Goal: Task Accomplishment & Management: Manage account settings

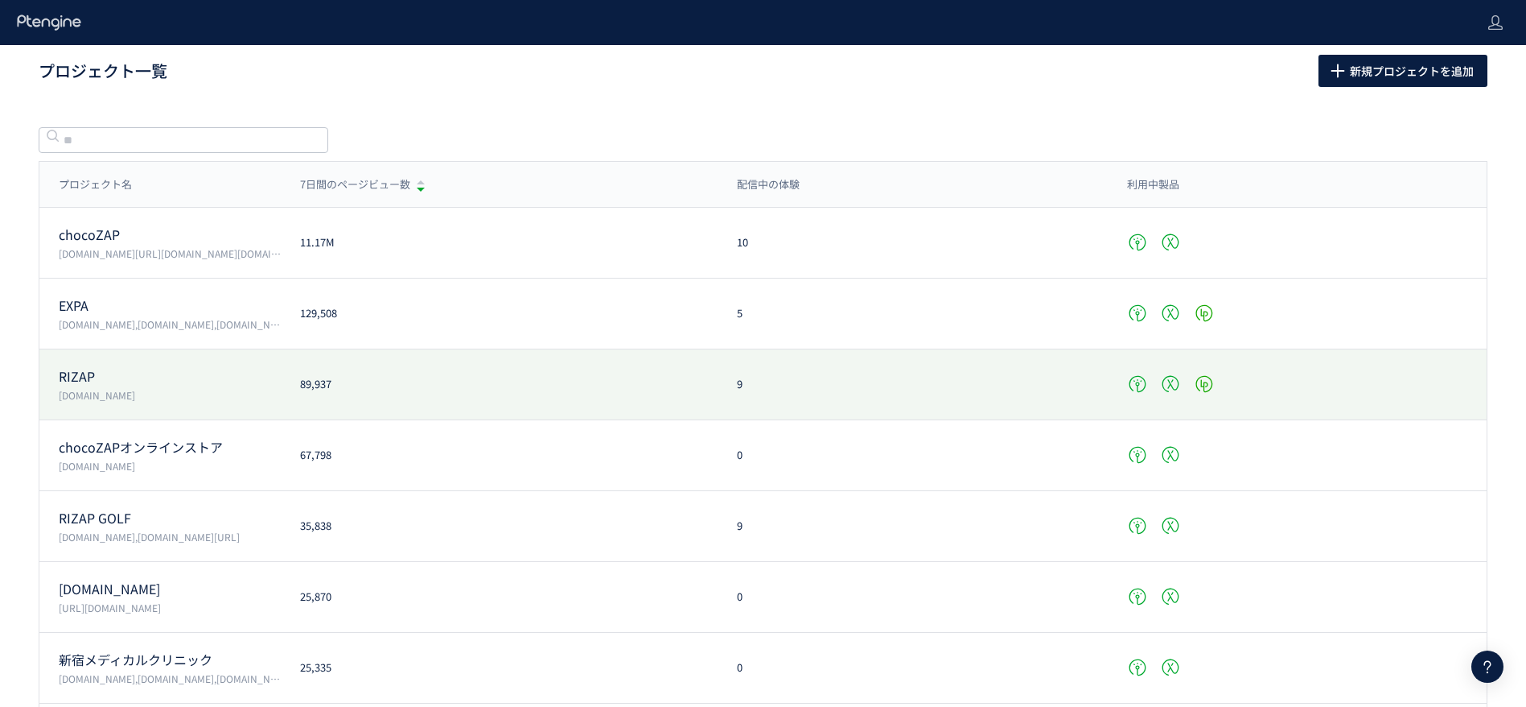
click at [165, 384] on p "RIZAP" at bounding box center [170, 376] width 222 height 19
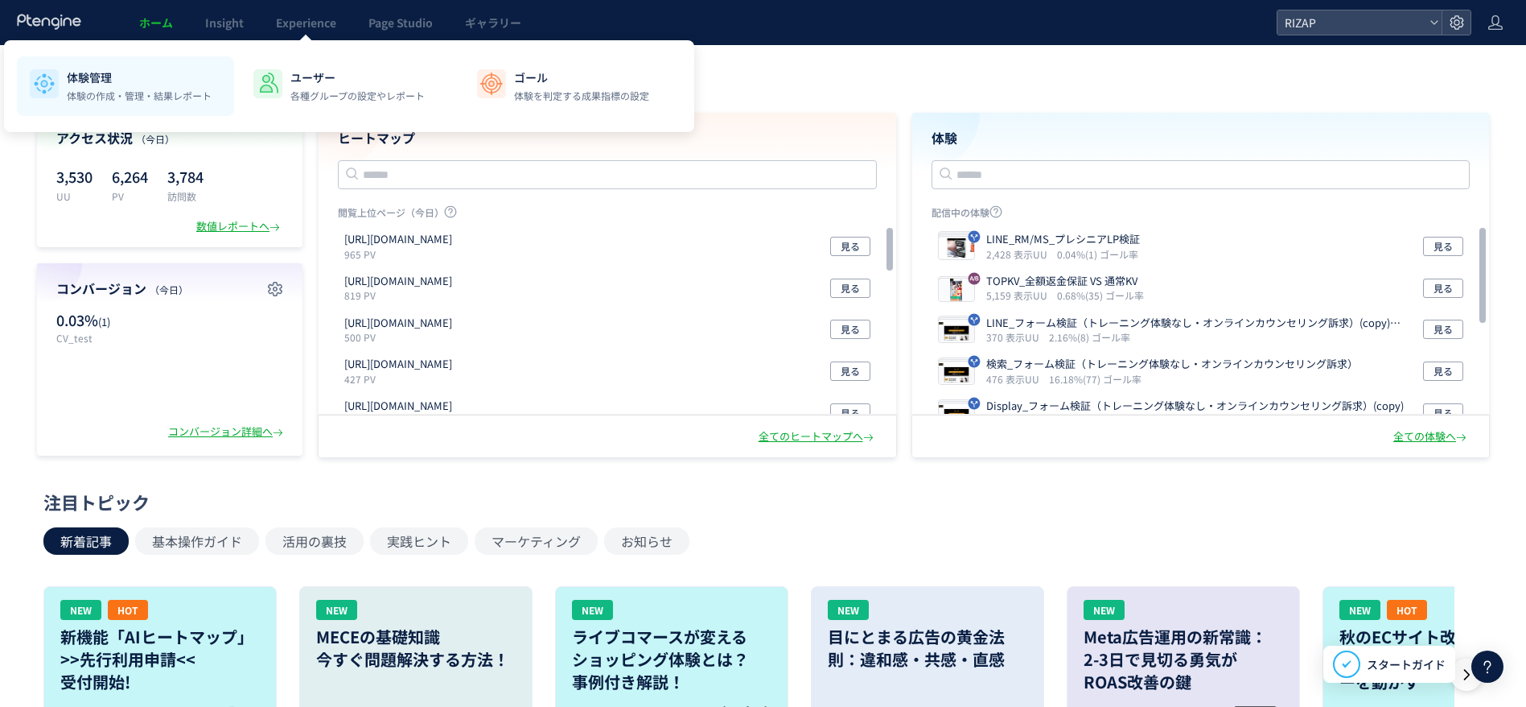
click at [110, 83] on p "体験管理" at bounding box center [139, 77] width 145 height 16
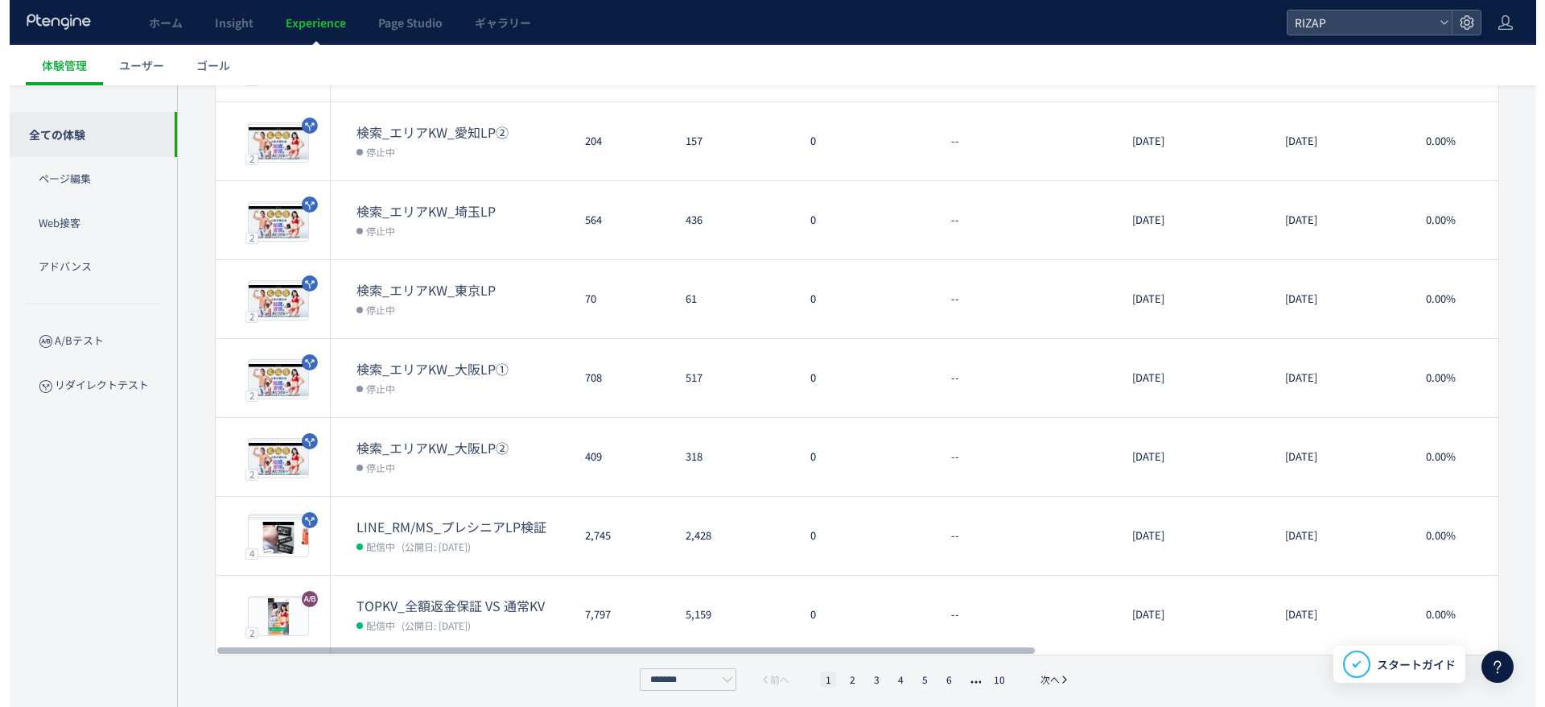
scroll to position [405, 0]
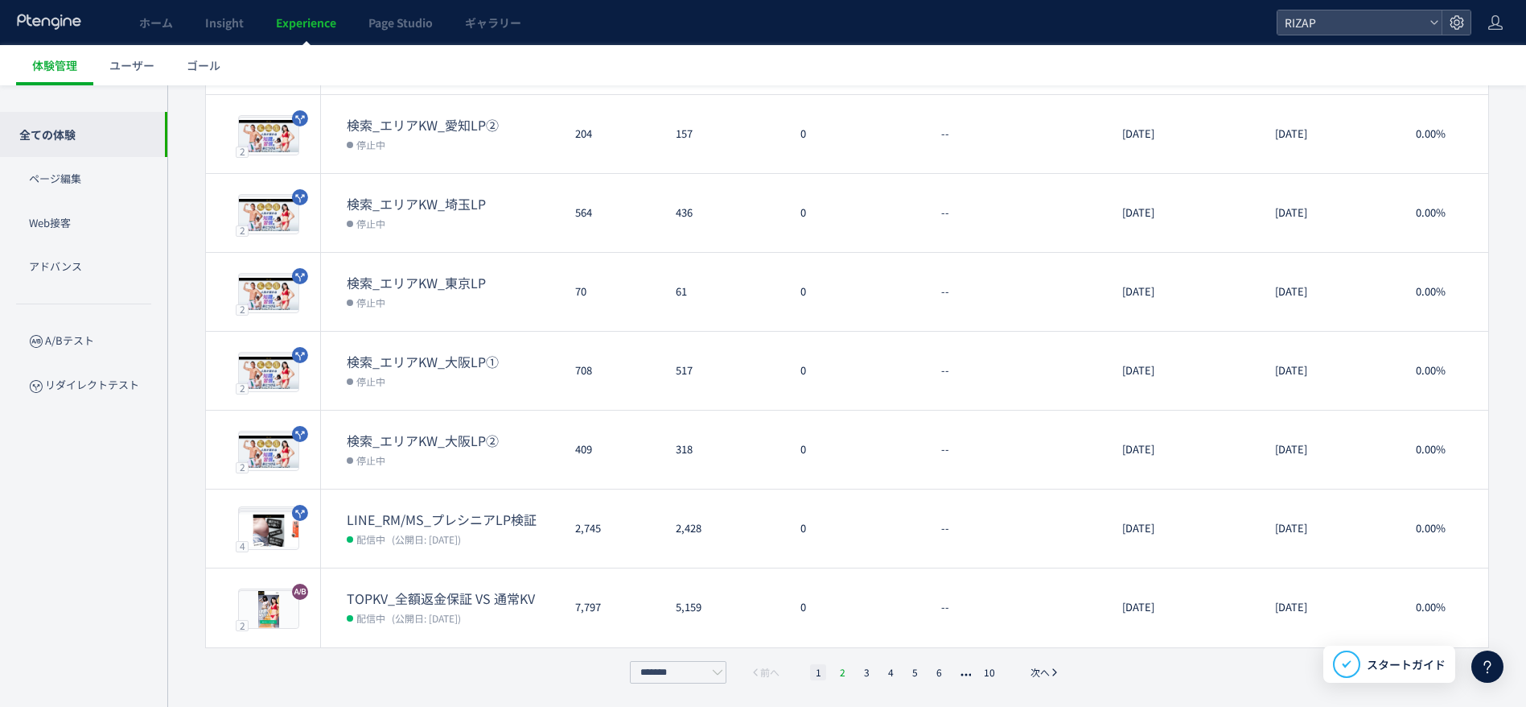
click at [848, 664] on li "2" at bounding box center [842, 672] width 16 height 16
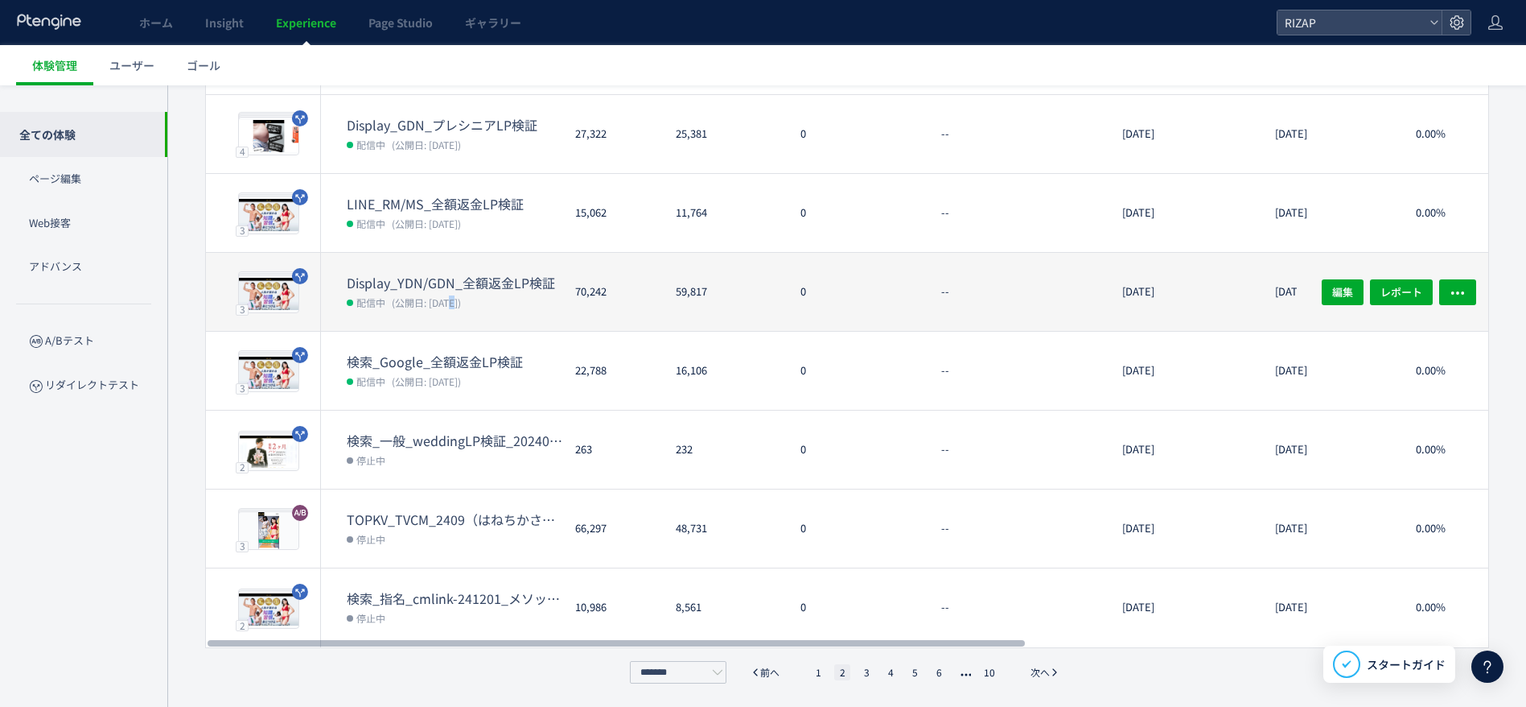
click at [451, 295] on span "(公開日: [DATE])" at bounding box center [426, 302] width 69 height 14
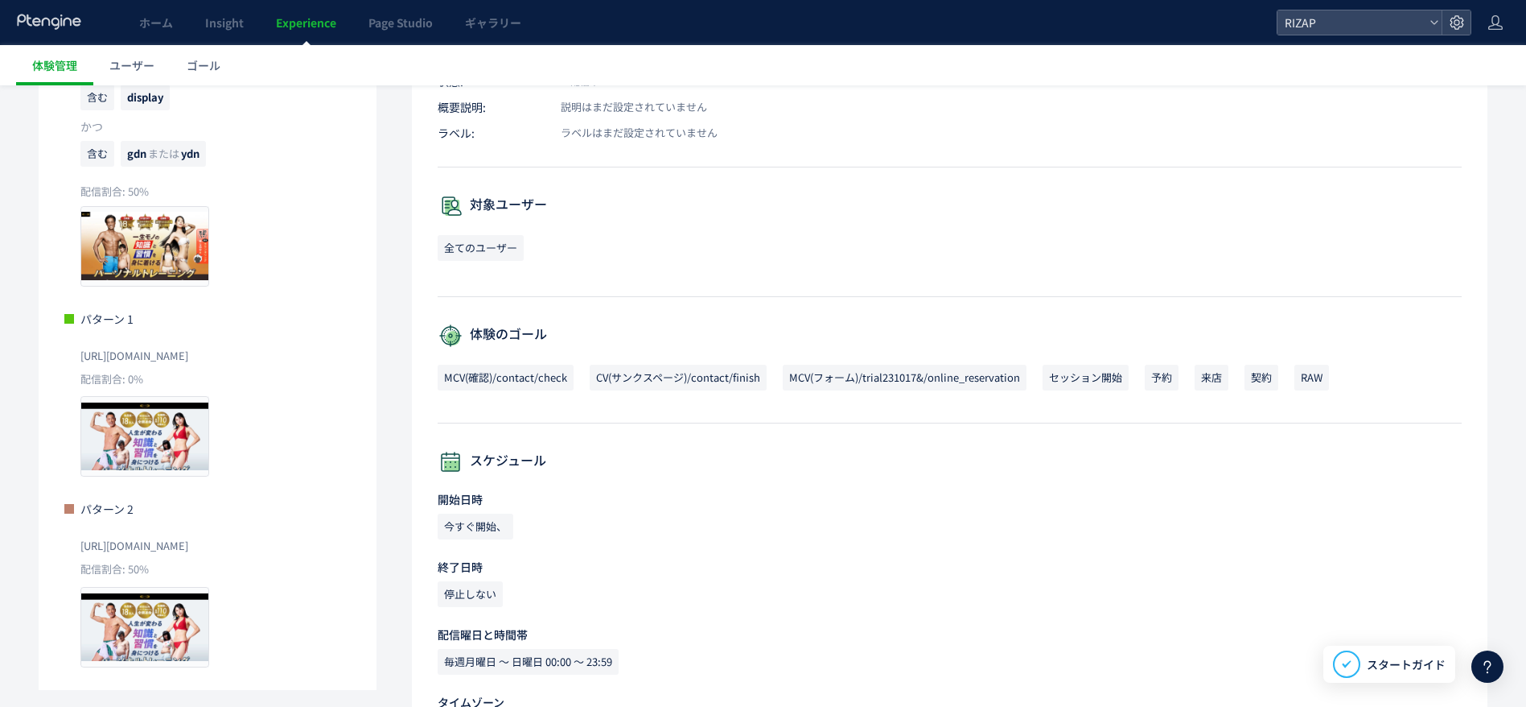
scroll to position [360, 0]
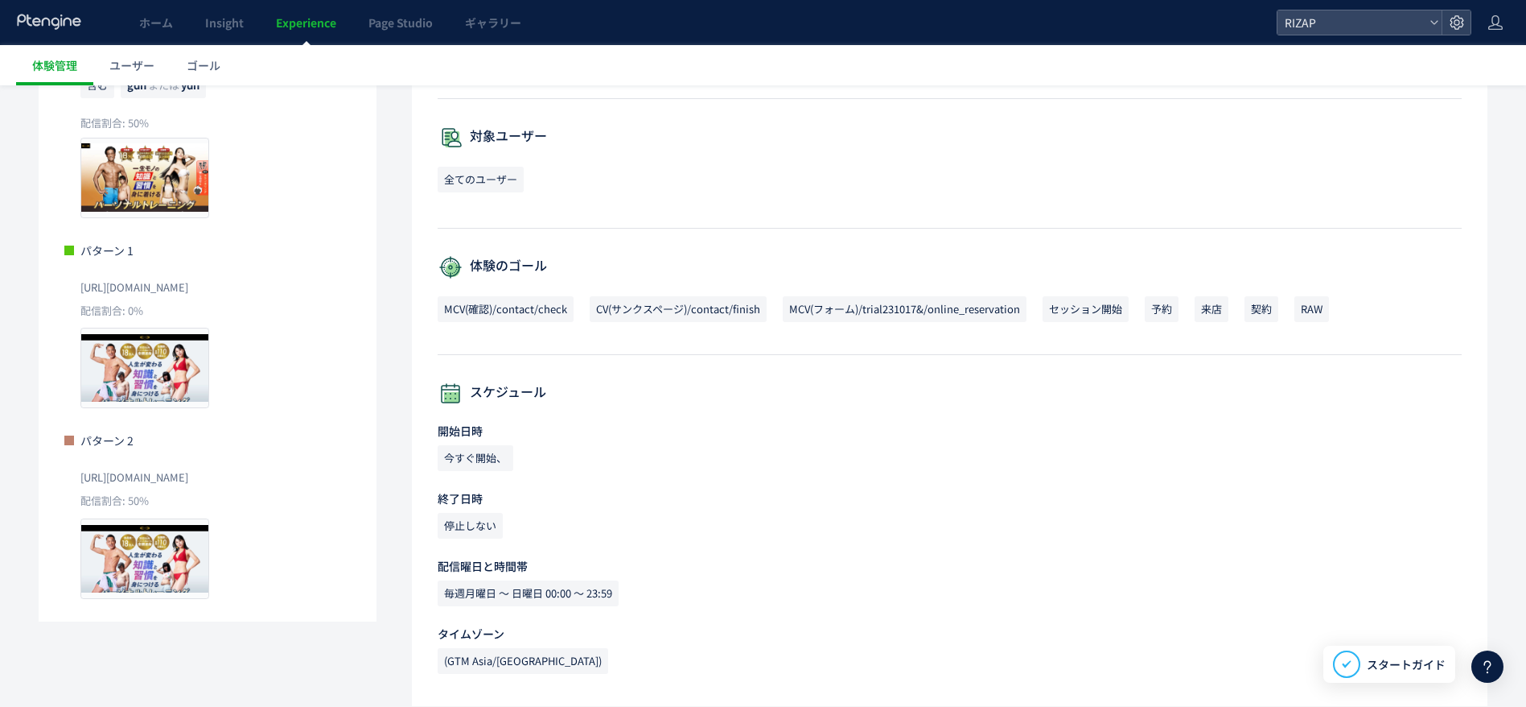
click at [0, 575] on div "体験一覧に戻る Display_YDN/GDN_全額返金LP検証 配信中 (公開日: [DATE]） 操作 ヒートマップを見る 体験編集 概要 レポート リダ…" at bounding box center [763, 215] width 1526 height 981
click at [103, 491] on div "[URL][DOMAIN_NAME]" at bounding box center [215, 475] width 270 height 35
drag, startPoint x: 79, startPoint y: 479, endPoint x: 299, endPoint y: 493, distance: 221.0
click at [298, 488] on div "パターン 2 [URL][DOMAIN_NAME] 配信割合: 50% プレビュー" at bounding box center [207, 515] width 286 height 167
copy span "[URL][DOMAIN_NAME]"
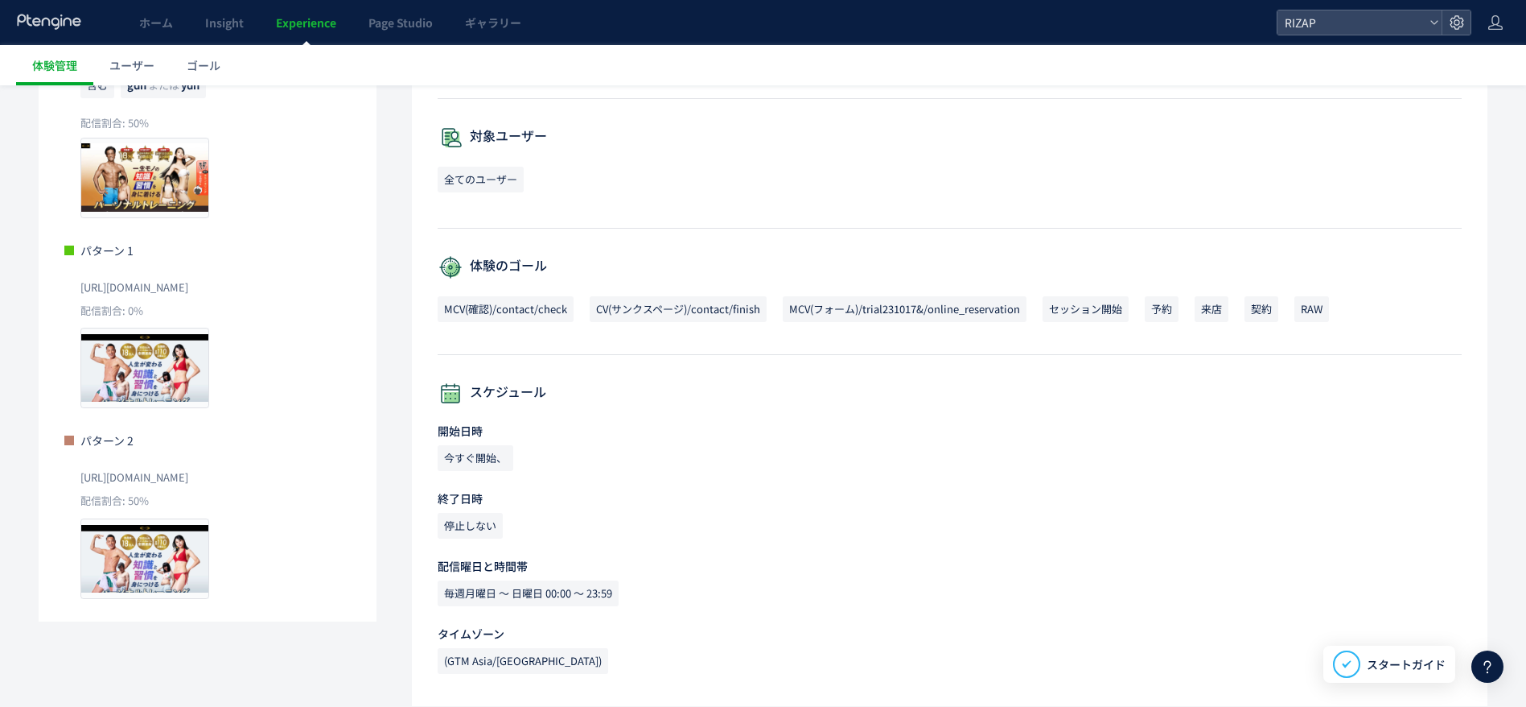
drag, startPoint x: 0, startPoint y: 415, endPoint x: 14, endPoint y: 400, distance: 20.5
click at [0, 415] on div "体験一覧に戻る Display_YDN/GDN_全額返金LP検証 配信中 (公開日: [DATE]） 操作 ヒートマップを見る 体験編集 概要 レポート リダ…" at bounding box center [763, 215] width 1526 height 981
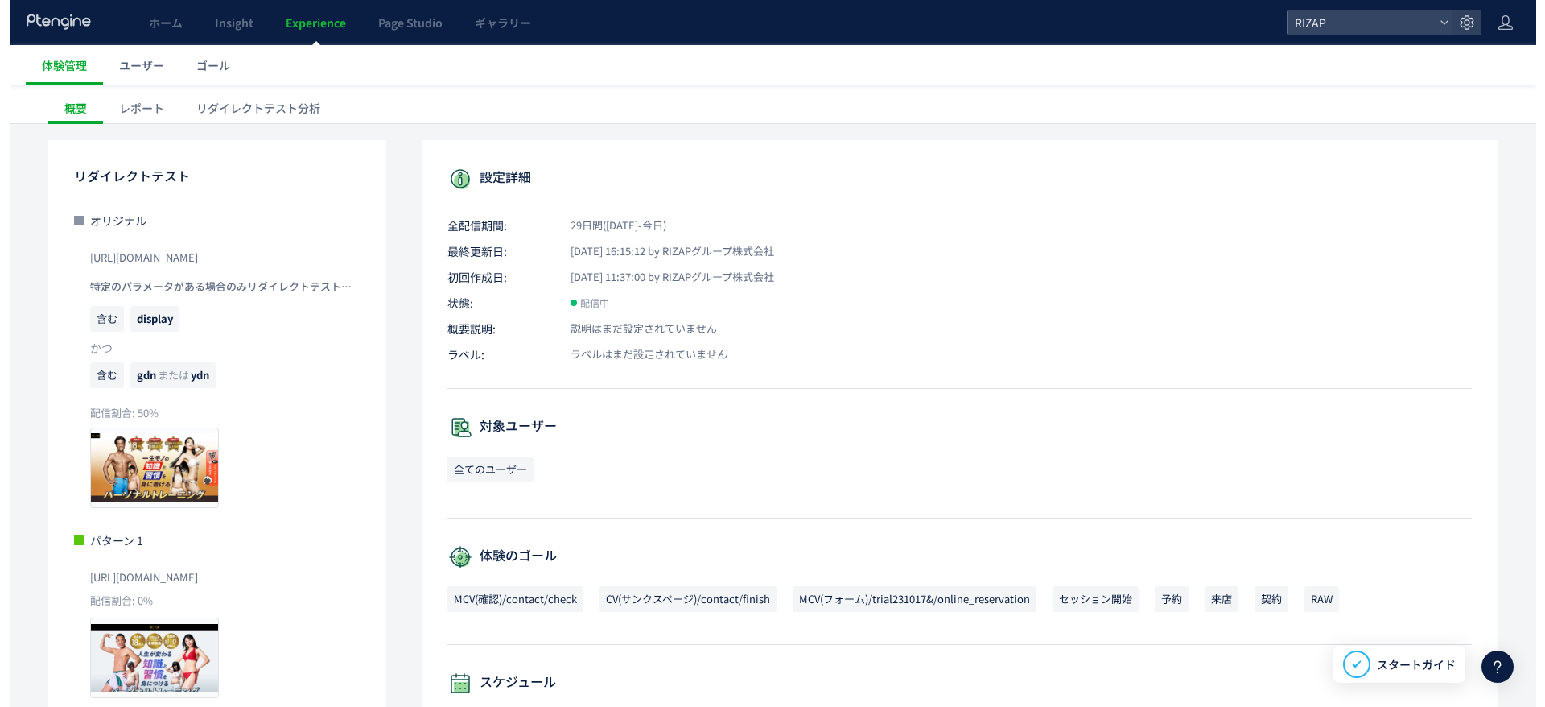
scroll to position [0, 0]
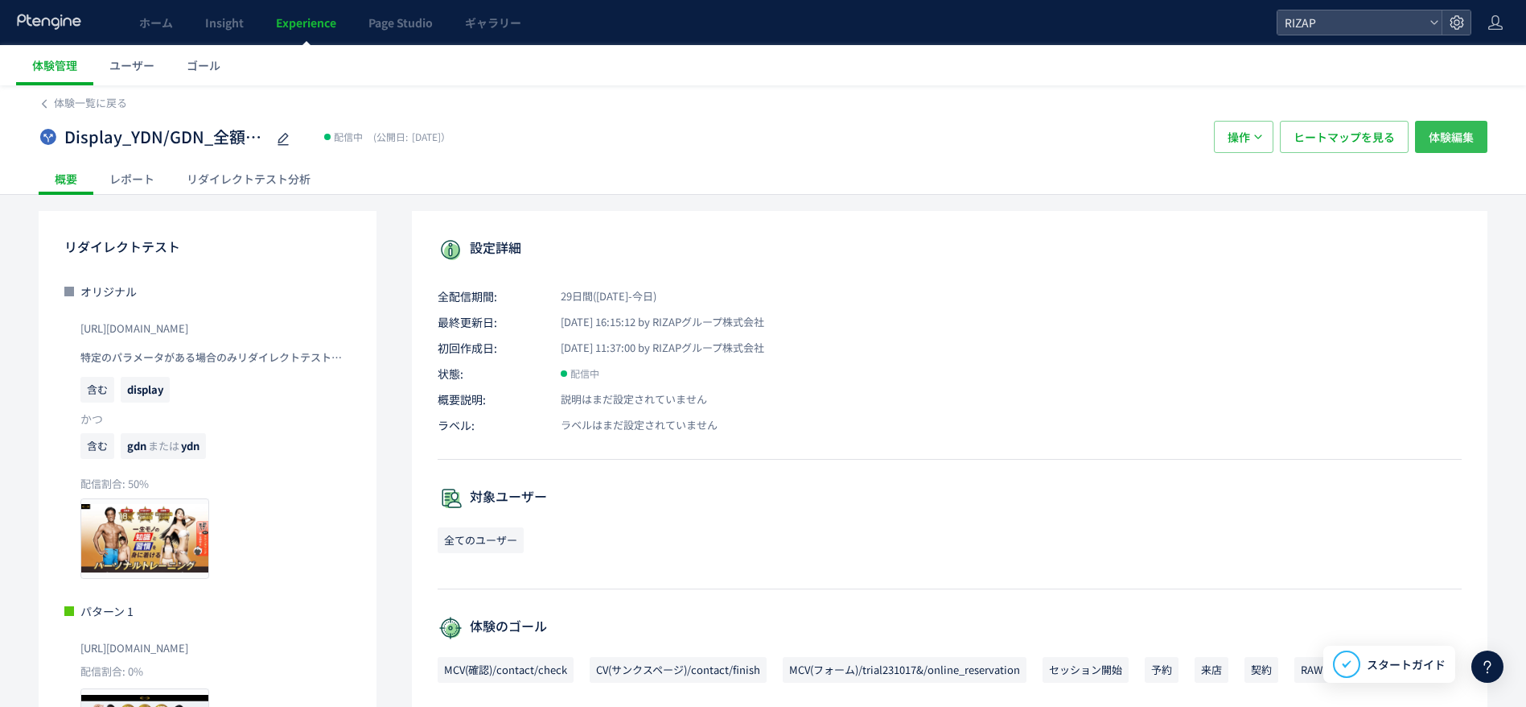
click at [1433, 146] on span "体験編集" at bounding box center [1451, 137] width 45 height 32
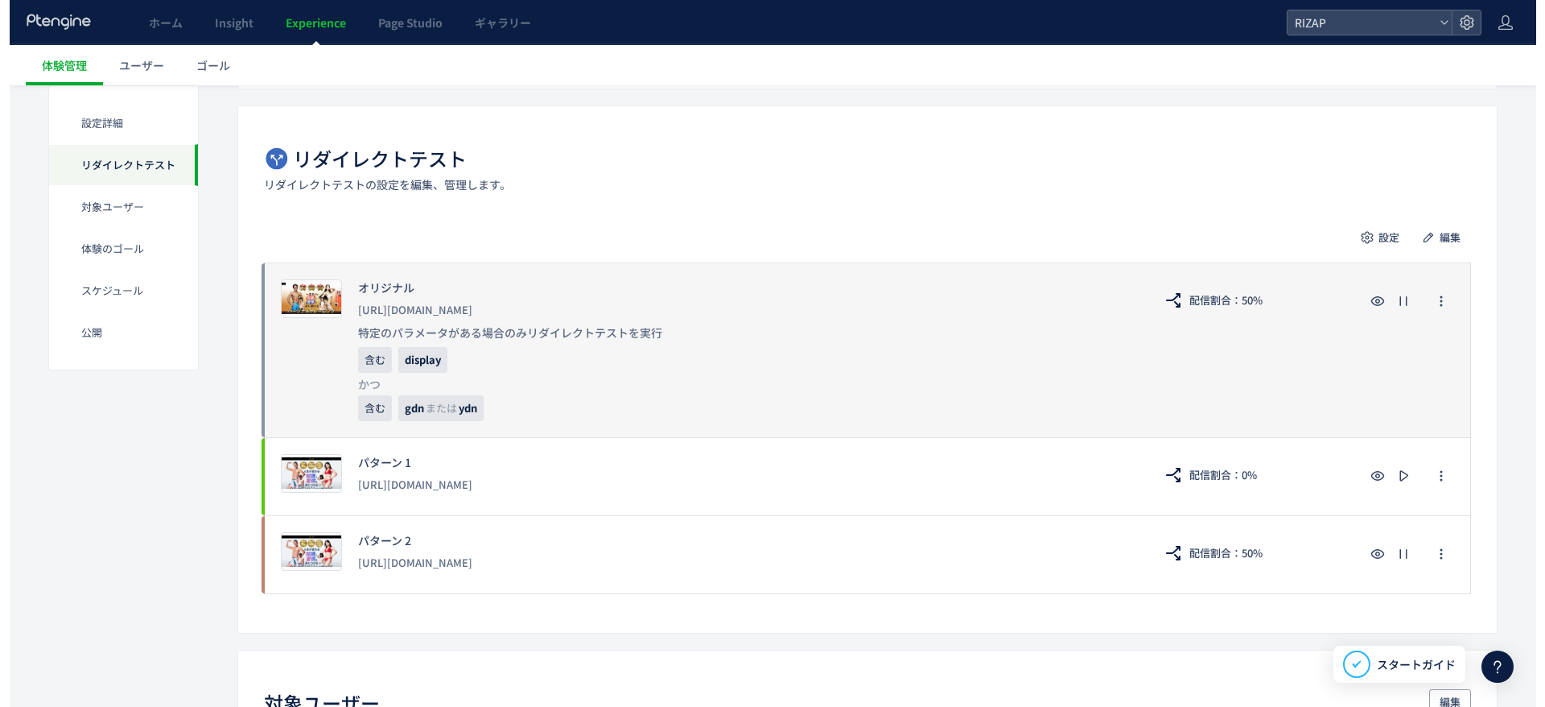
scroll to position [241, 0]
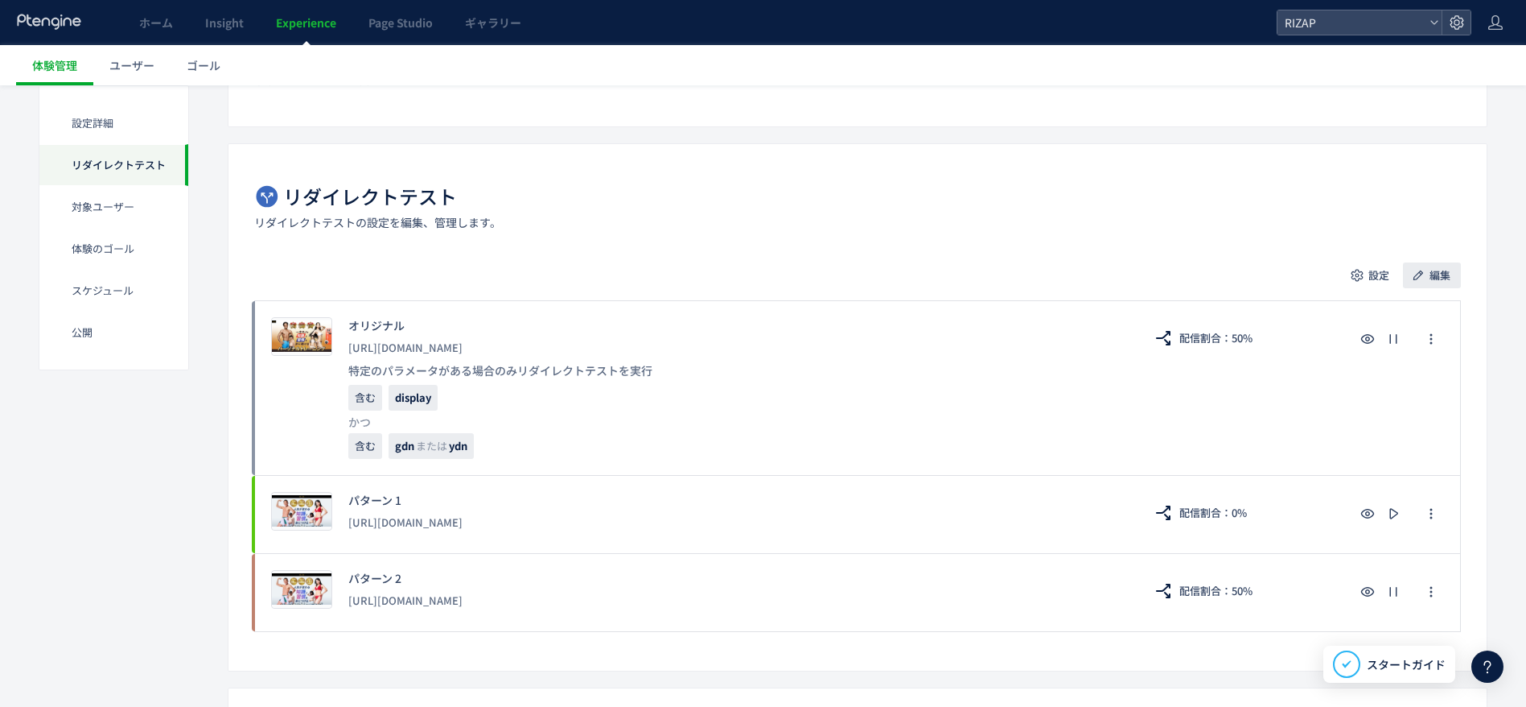
click at [1423, 279] on icon "button" at bounding box center [1419, 275] width 16 height 16
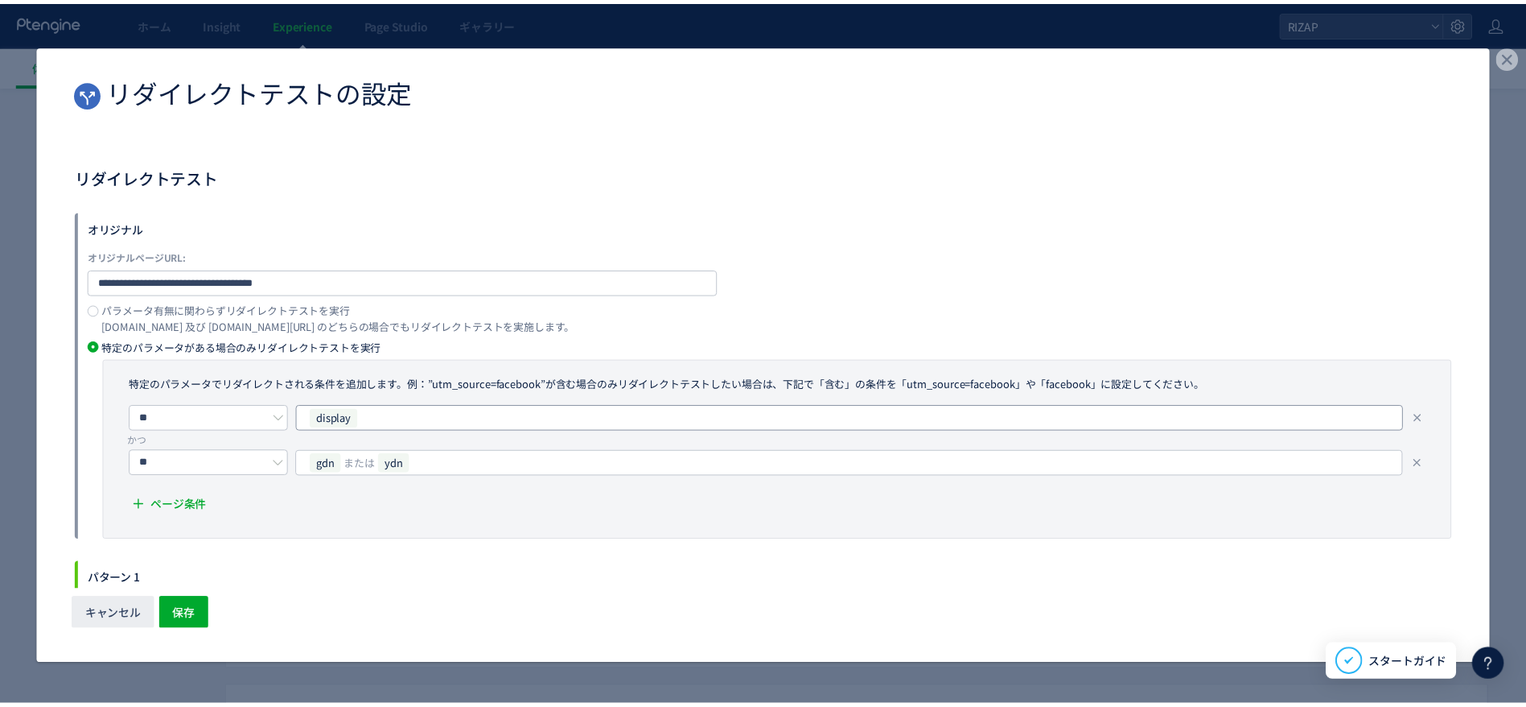
scroll to position [196, 0]
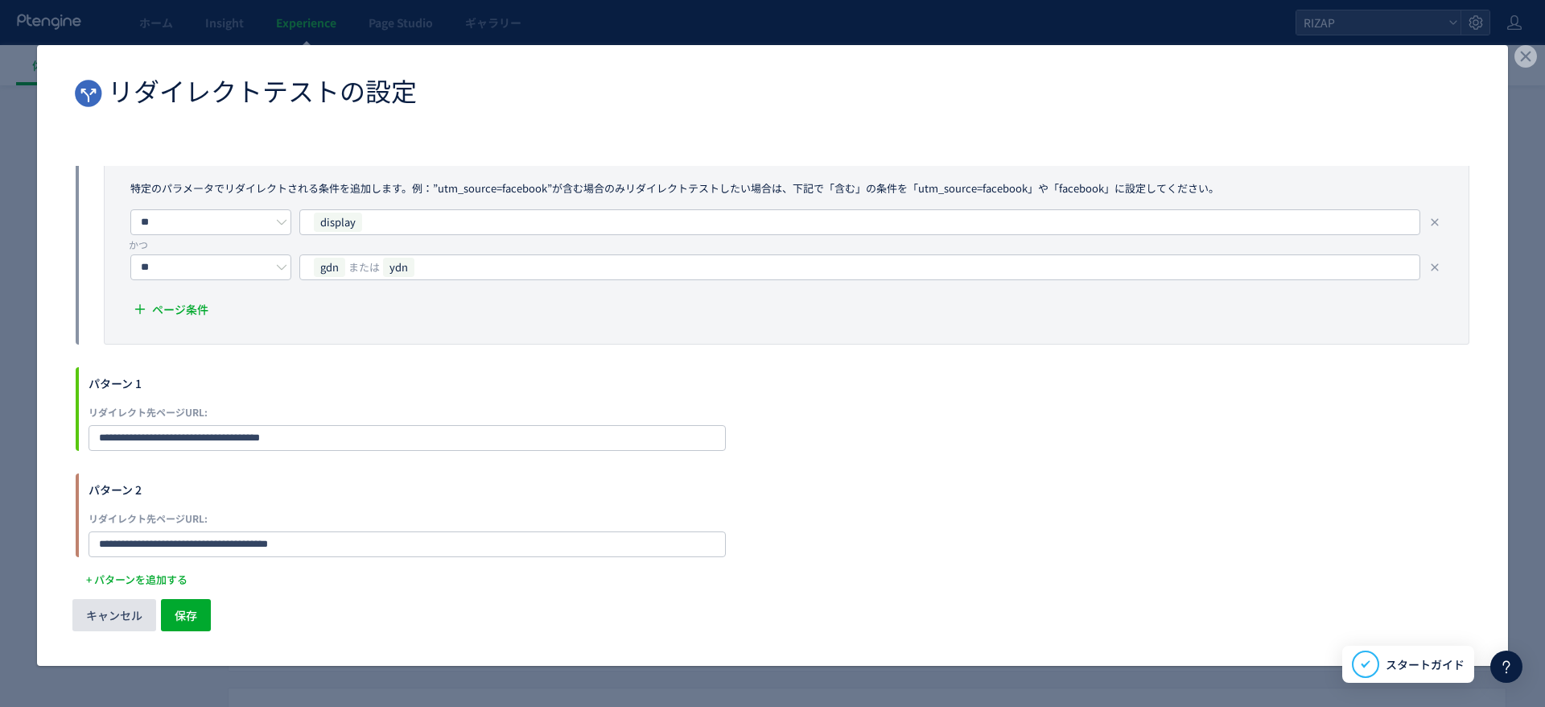
click at [121, 609] on span "キャンセル" at bounding box center [114, 615] width 56 height 32
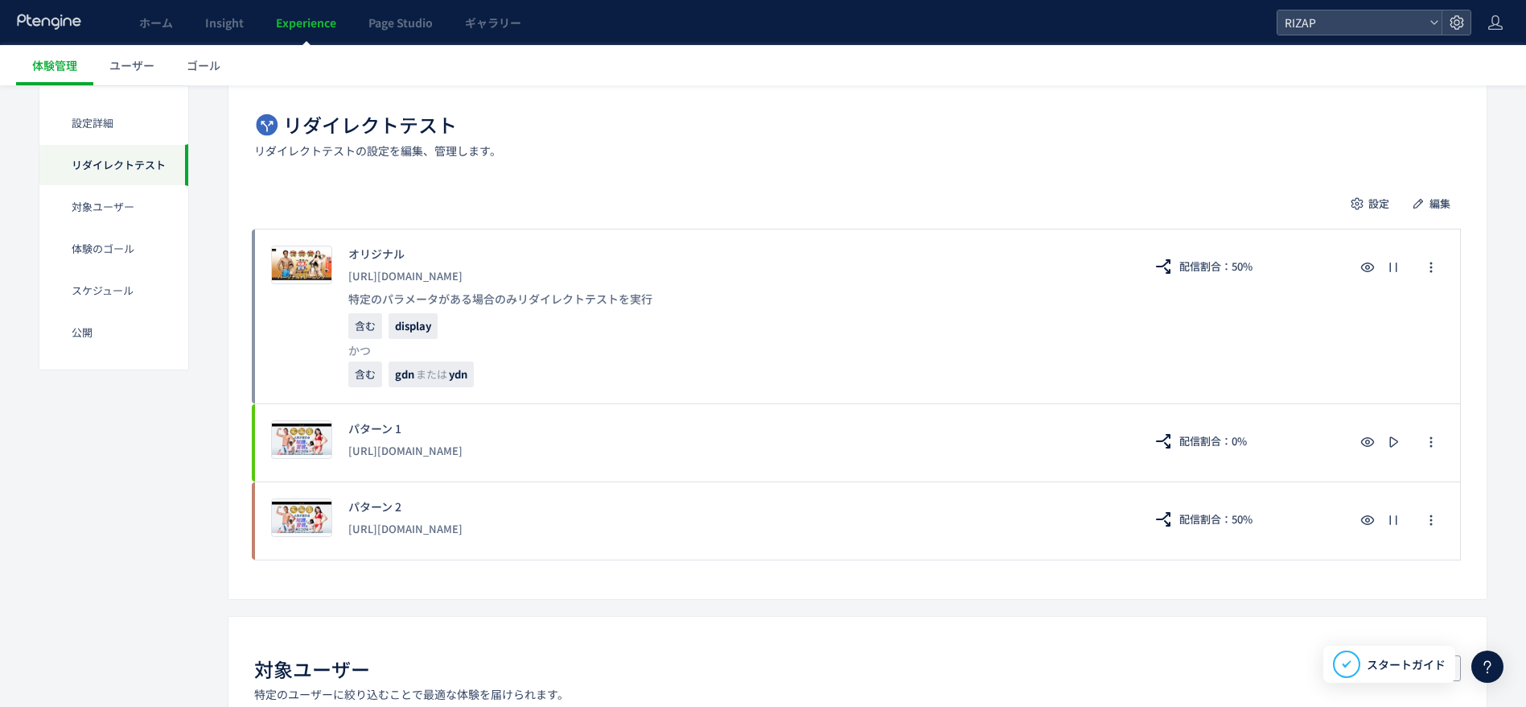
scroll to position [0, 0]
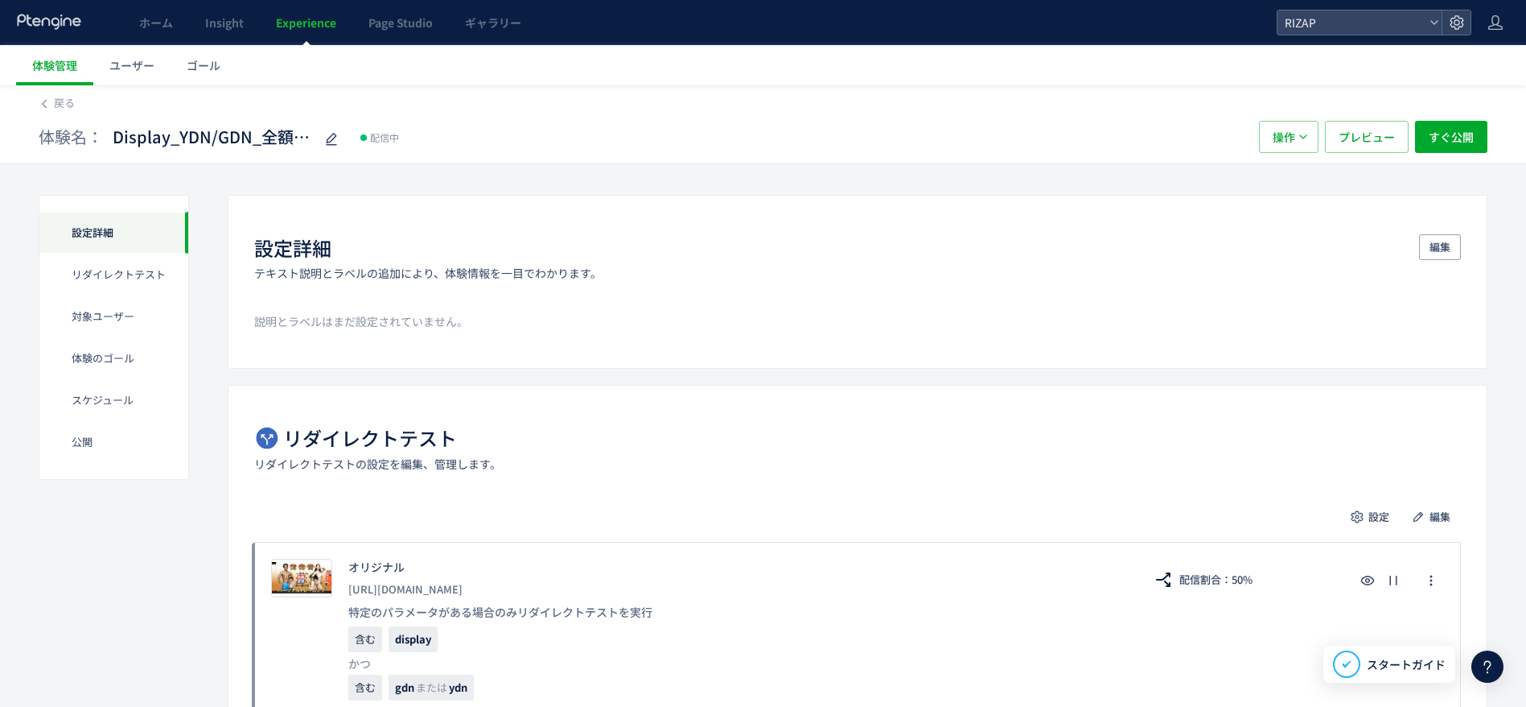
drag, startPoint x: 6, startPoint y: 618, endPoint x: 0, endPoint y: 369, distance: 249.5
